Goal: Task Accomplishment & Management: Manage account settings

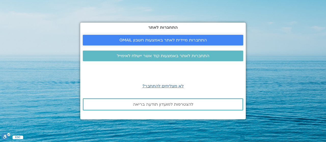
click at [162, 43] on span "התחברות מיידית לאתר באמצעות חשבון GMAIL" at bounding box center [163, 40] width 87 height 5
click at [148, 39] on span "התחברות מיידית לאתר באמצעות חשבון GMAIL" at bounding box center [163, 40] width 87 height 5
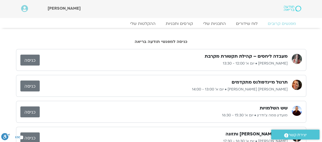
click at [36, 60] on link "כניסה" at bounding box center [29, 60] width 19 height 11
